Goal: Task Accomplishment & Management: Use online tool/utility

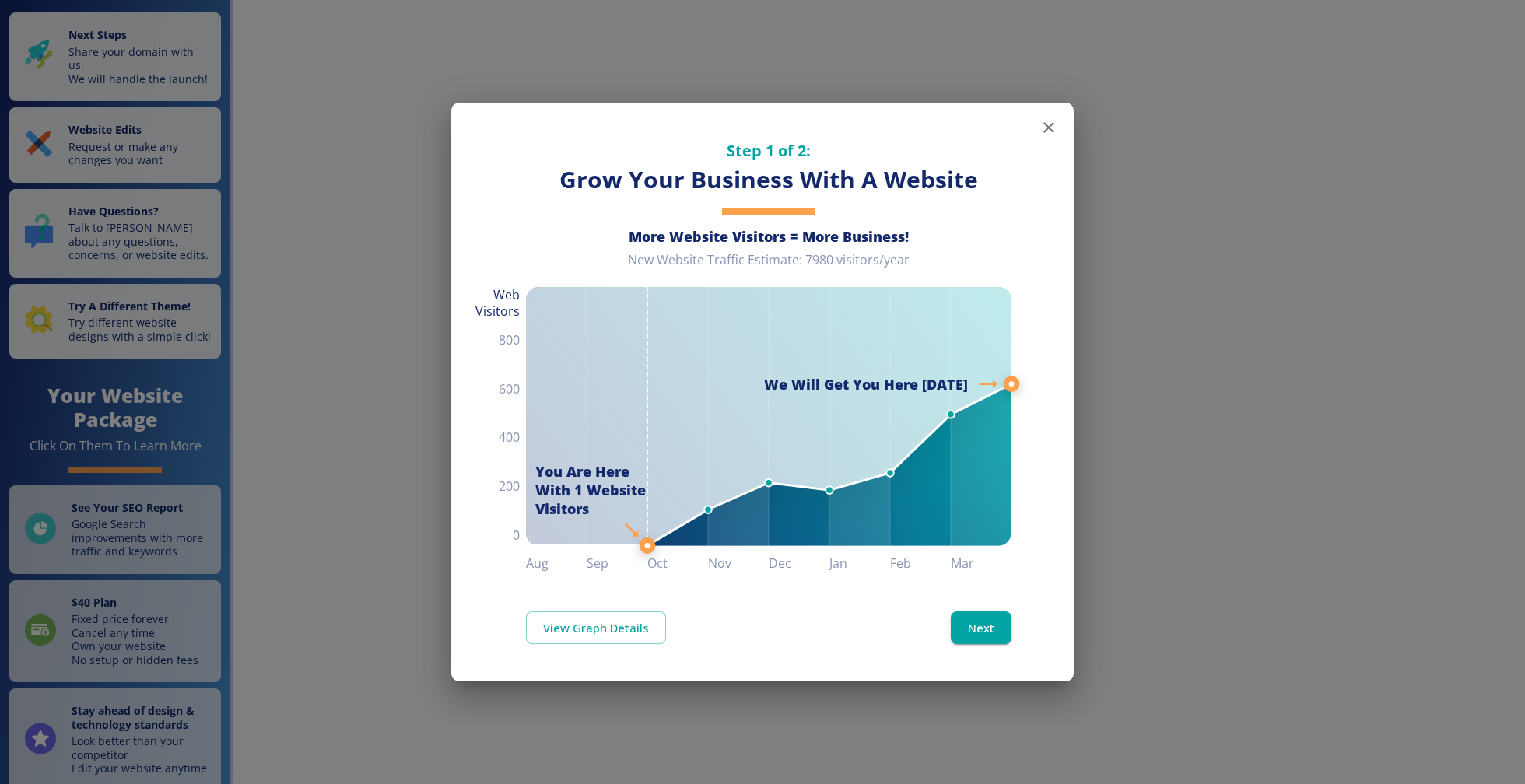
click at [1048, 120] on icon "button" at bounding box center [1048, 127] width 18 height 18
